Goal: Find specific page/section: Find specific page/section

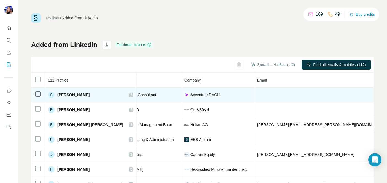
scroll to position [0, 0]
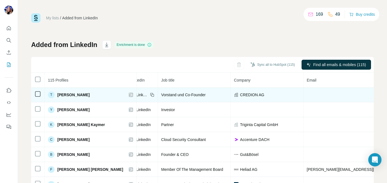
scroll to position [0, 0]
